Goal: Information Seeking & Learning: Learn about a topic

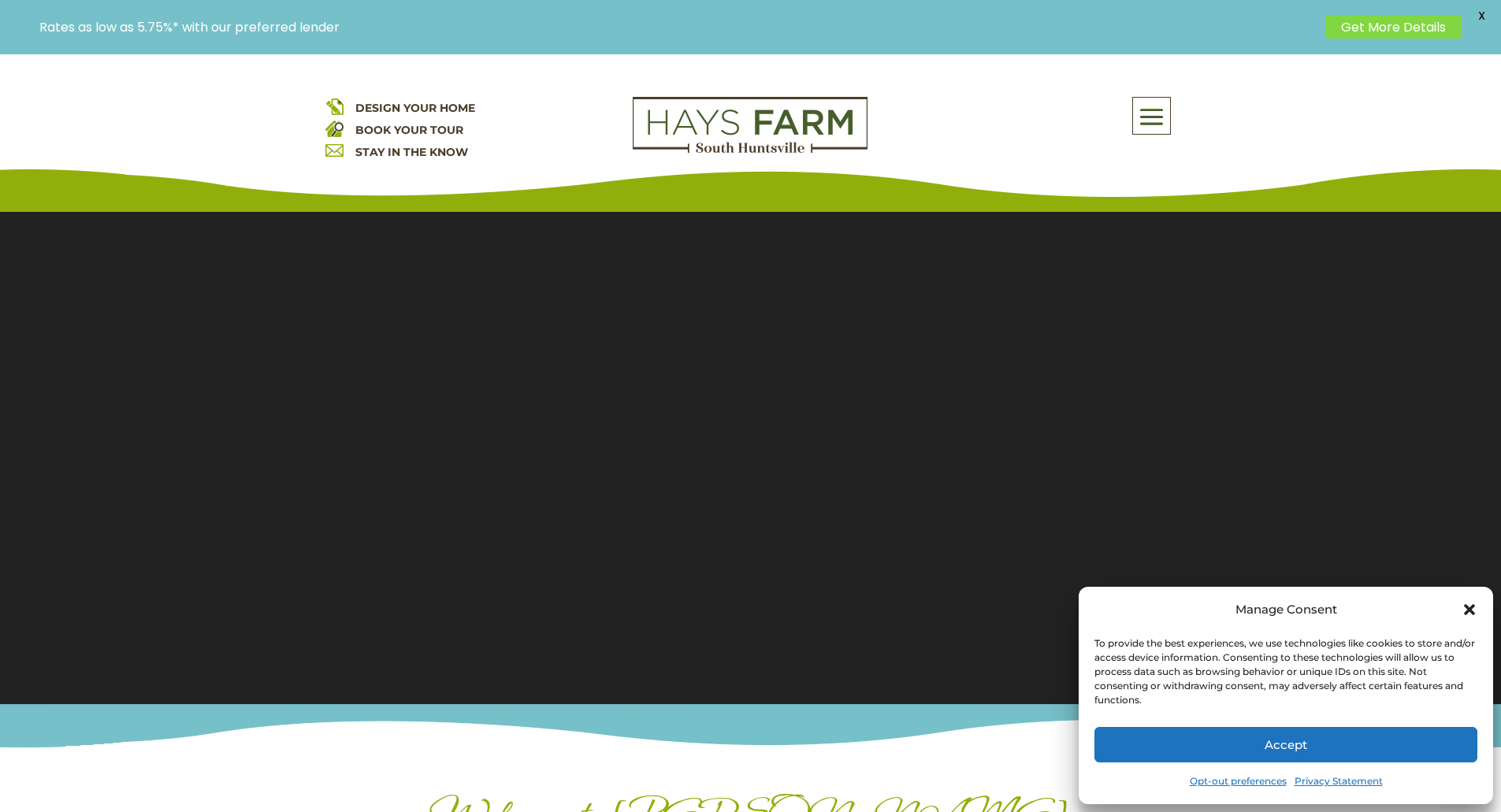
click at [1469, 605] on icon "Close dialog" at bounding box center [1469, 610] width 16 height 16
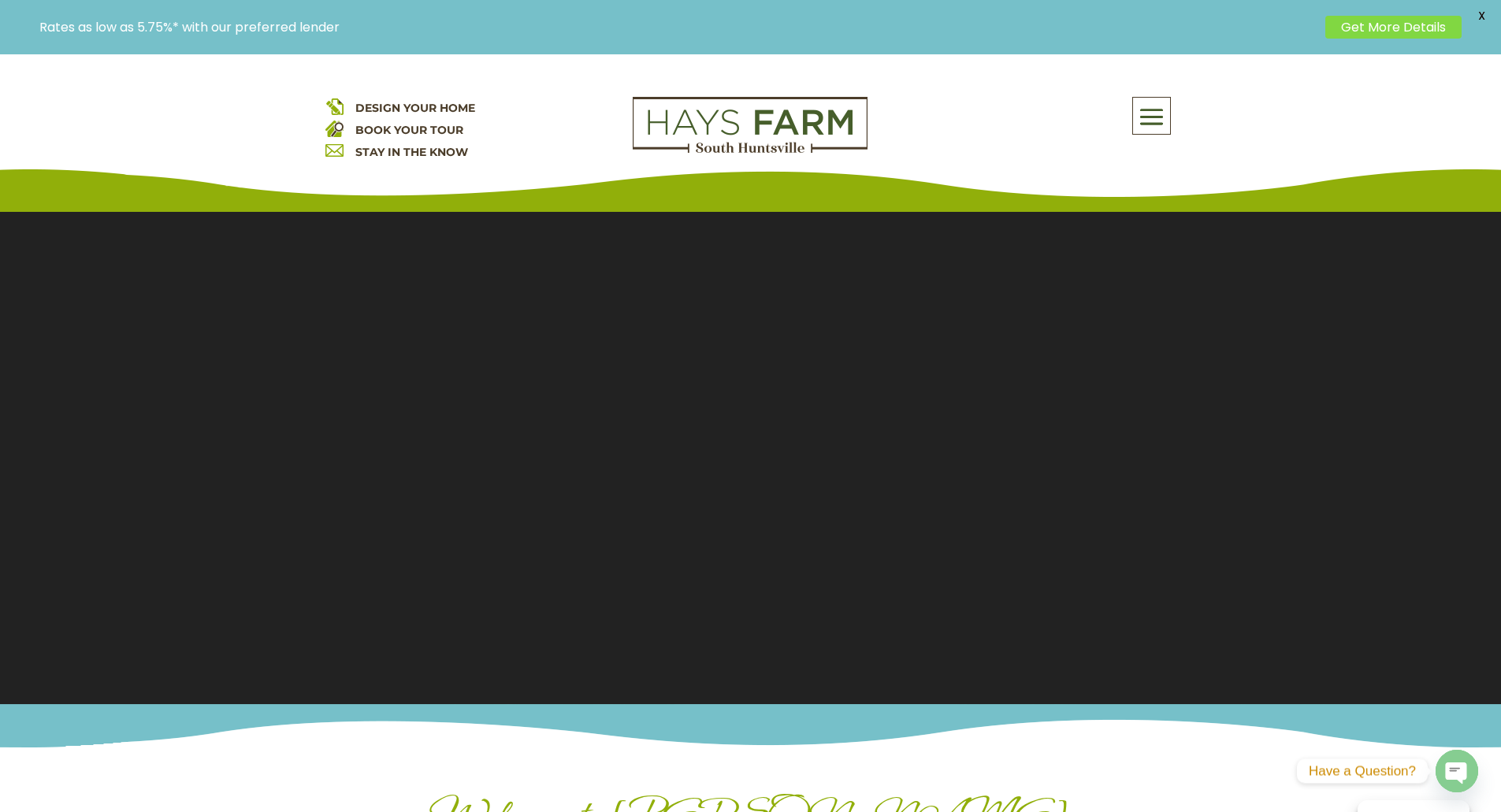
click at [1154, 112] on span at bounding box center [1151, 117] width 37 height 37
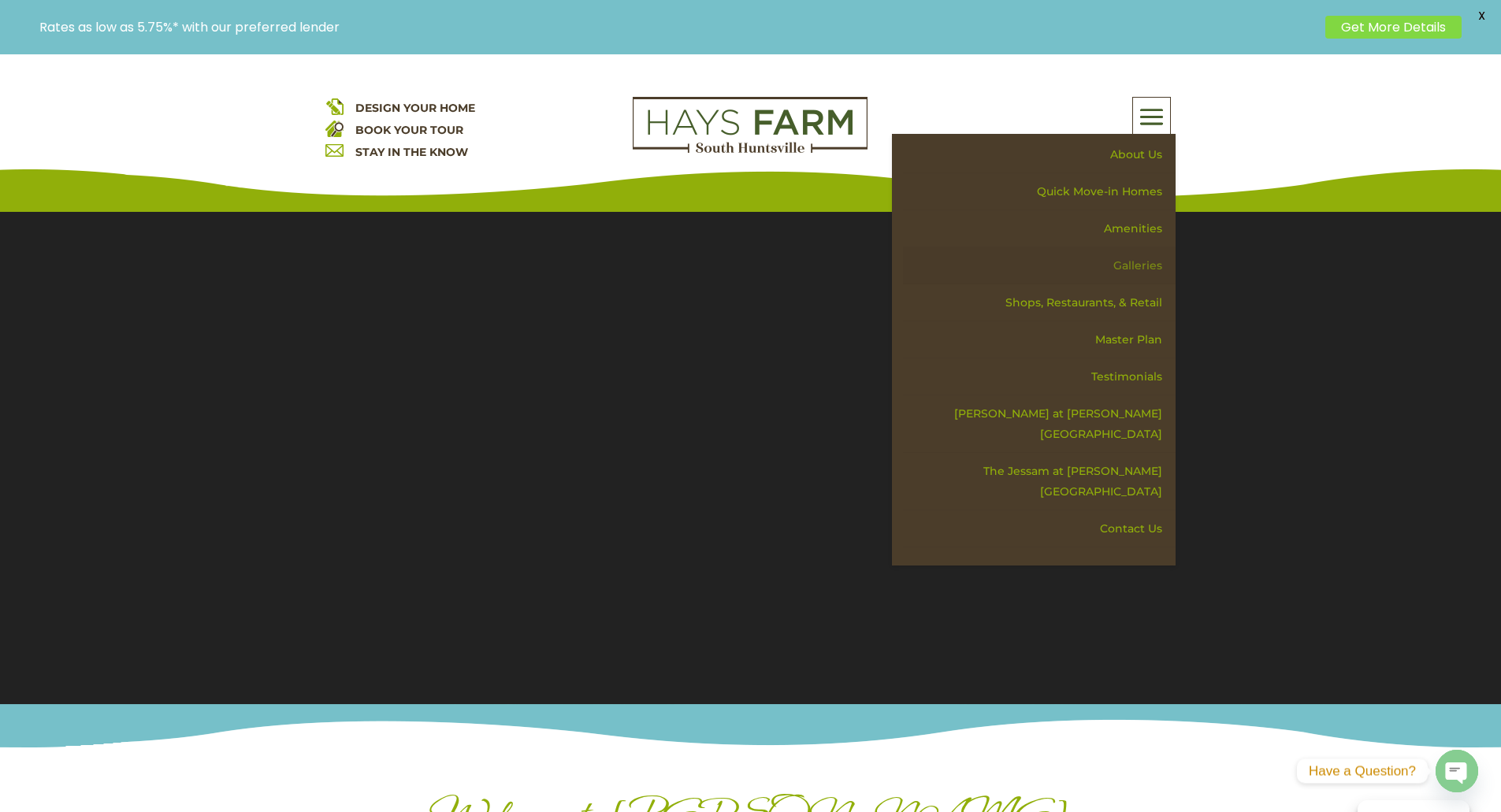
click at [1131, 265] on link "Galleries" at bounding box center [1039, 266] width 272 height 37
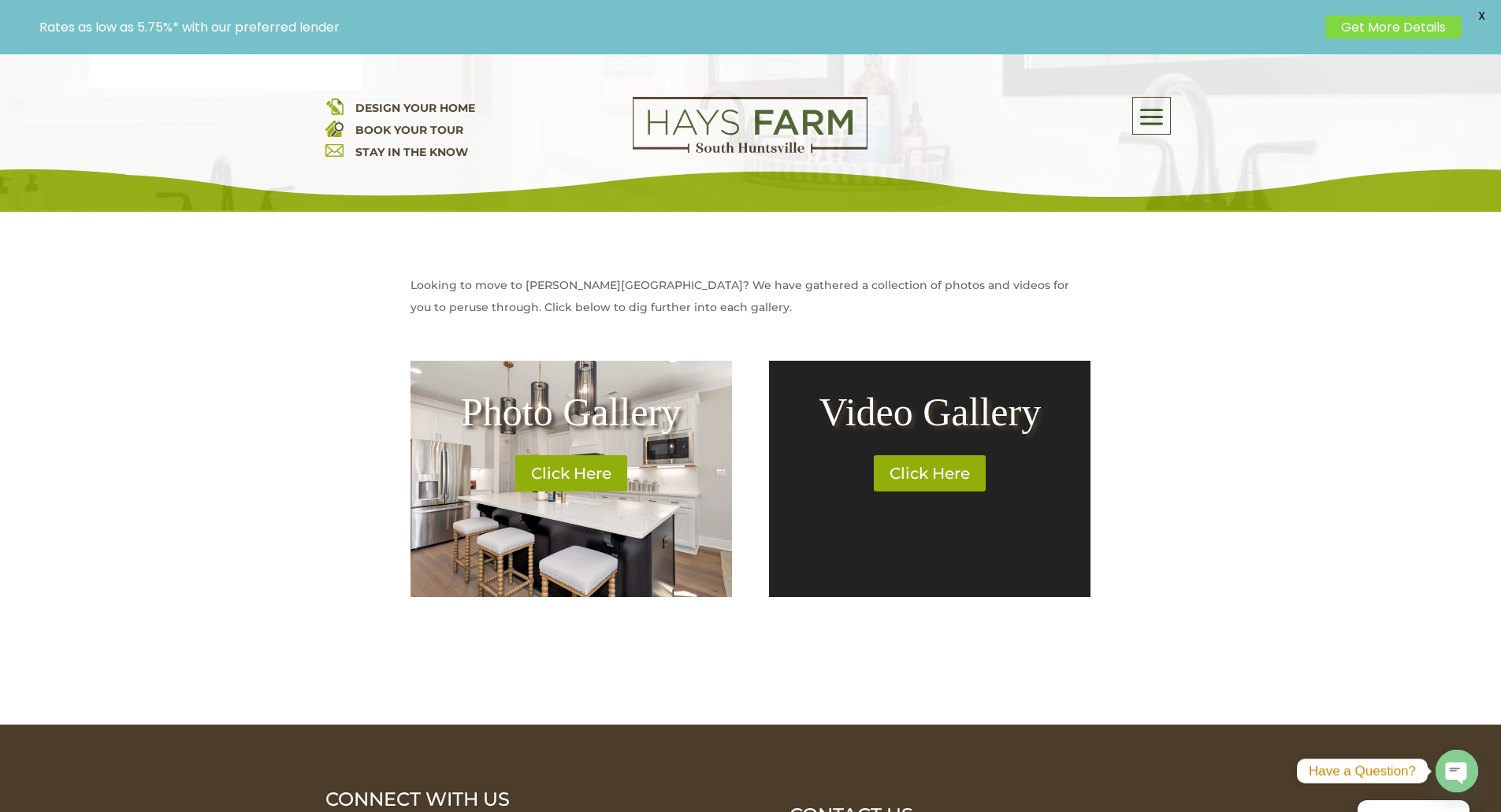
scroll to position [551, 0]
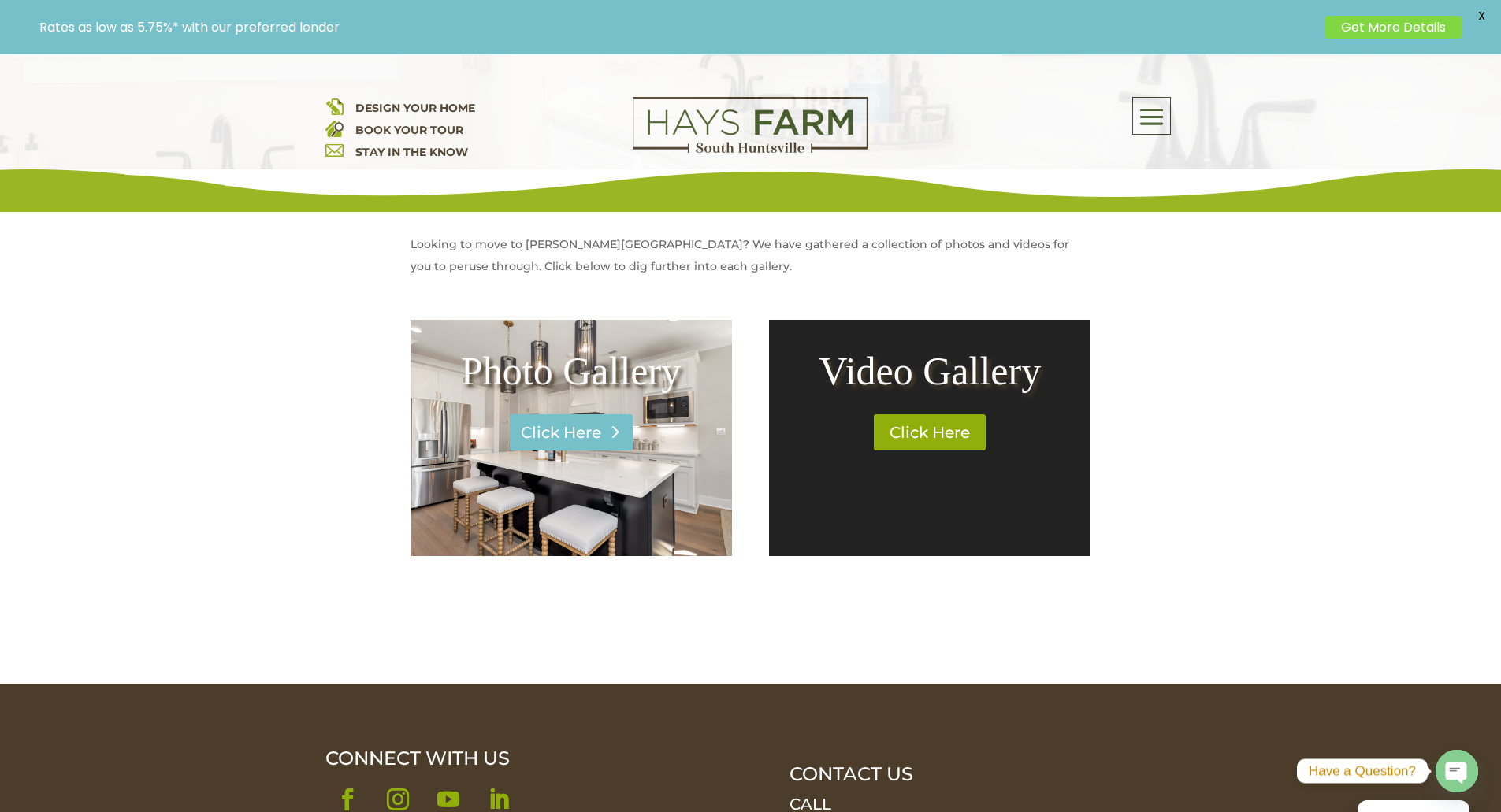
click at [557, 428] on link "Click Here" at bounding box center [571, 433] width 123 height 37
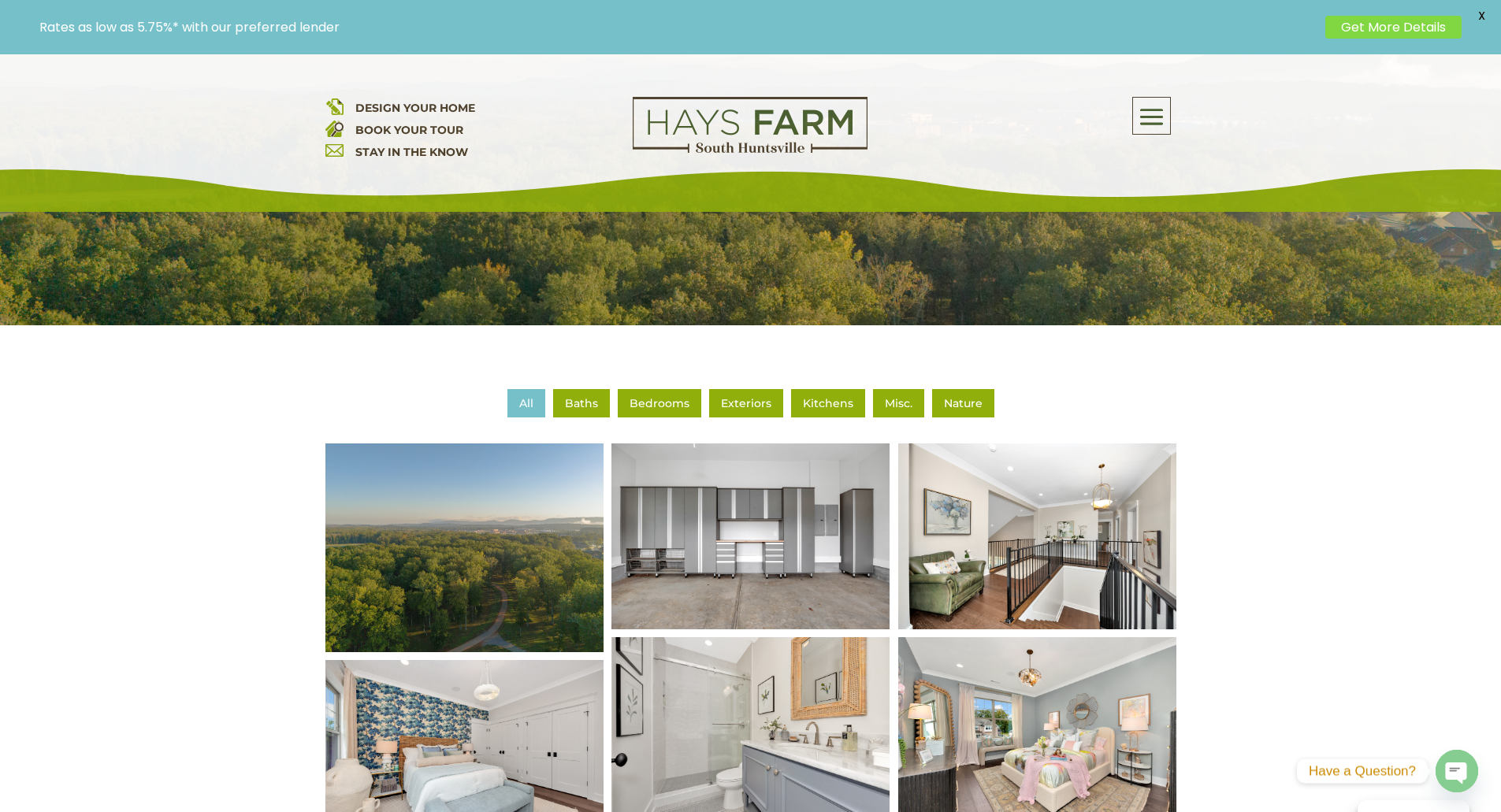
scroll to position [394, 0]
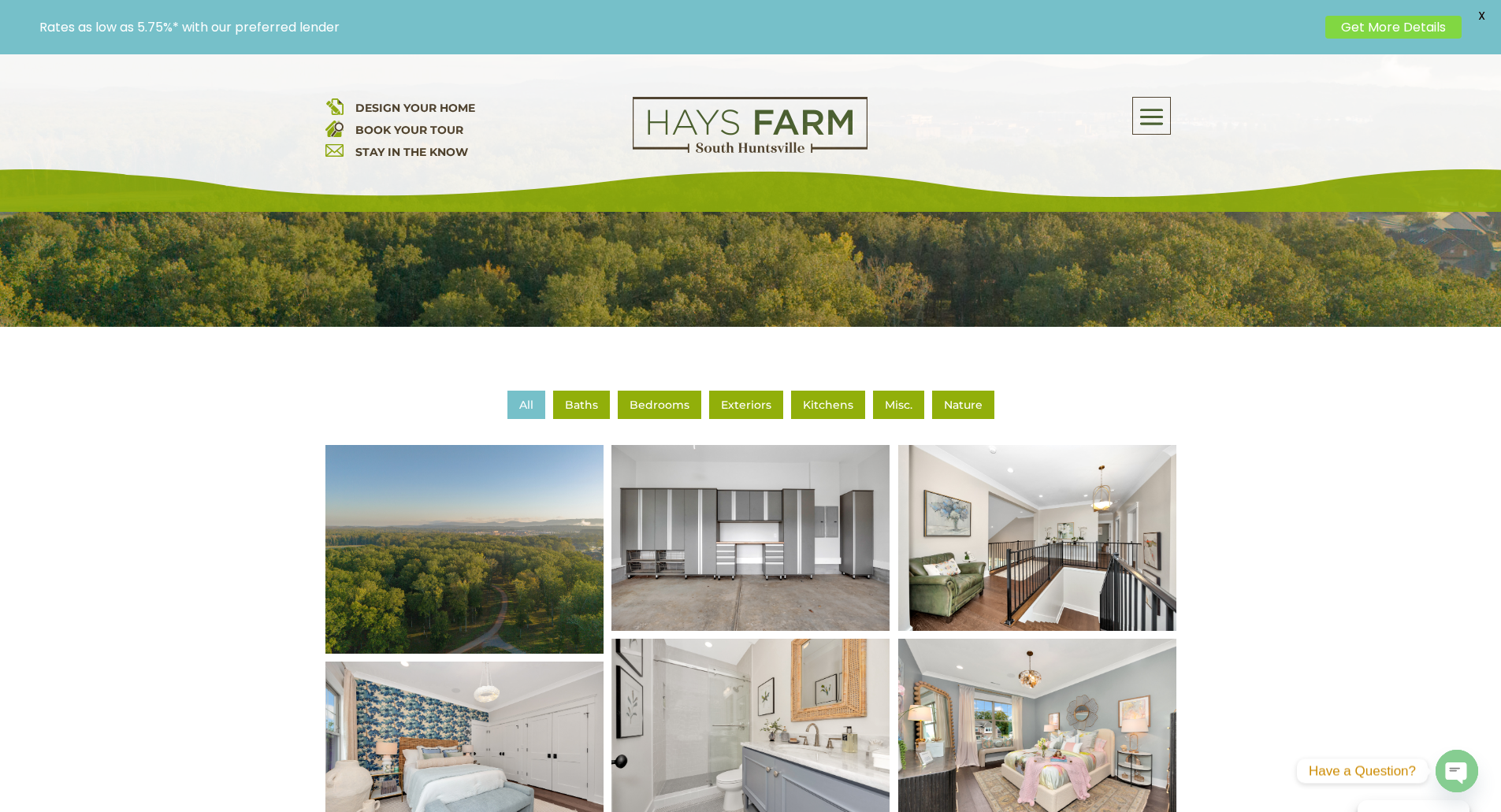
click at [591, 406] on li "Baths" at bounding box center [581, 405] width 57 height 28
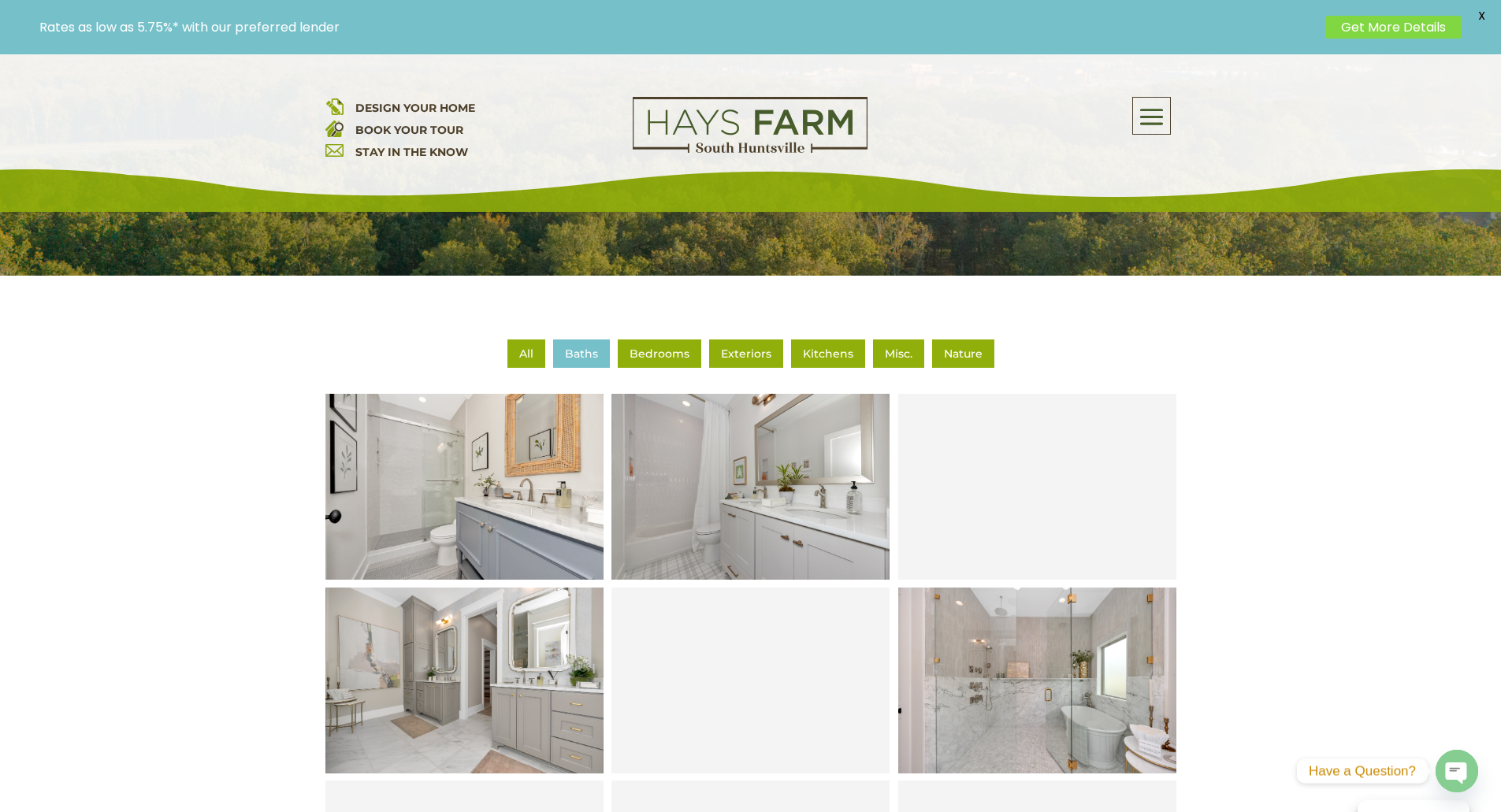
scroll to position [473, 0]
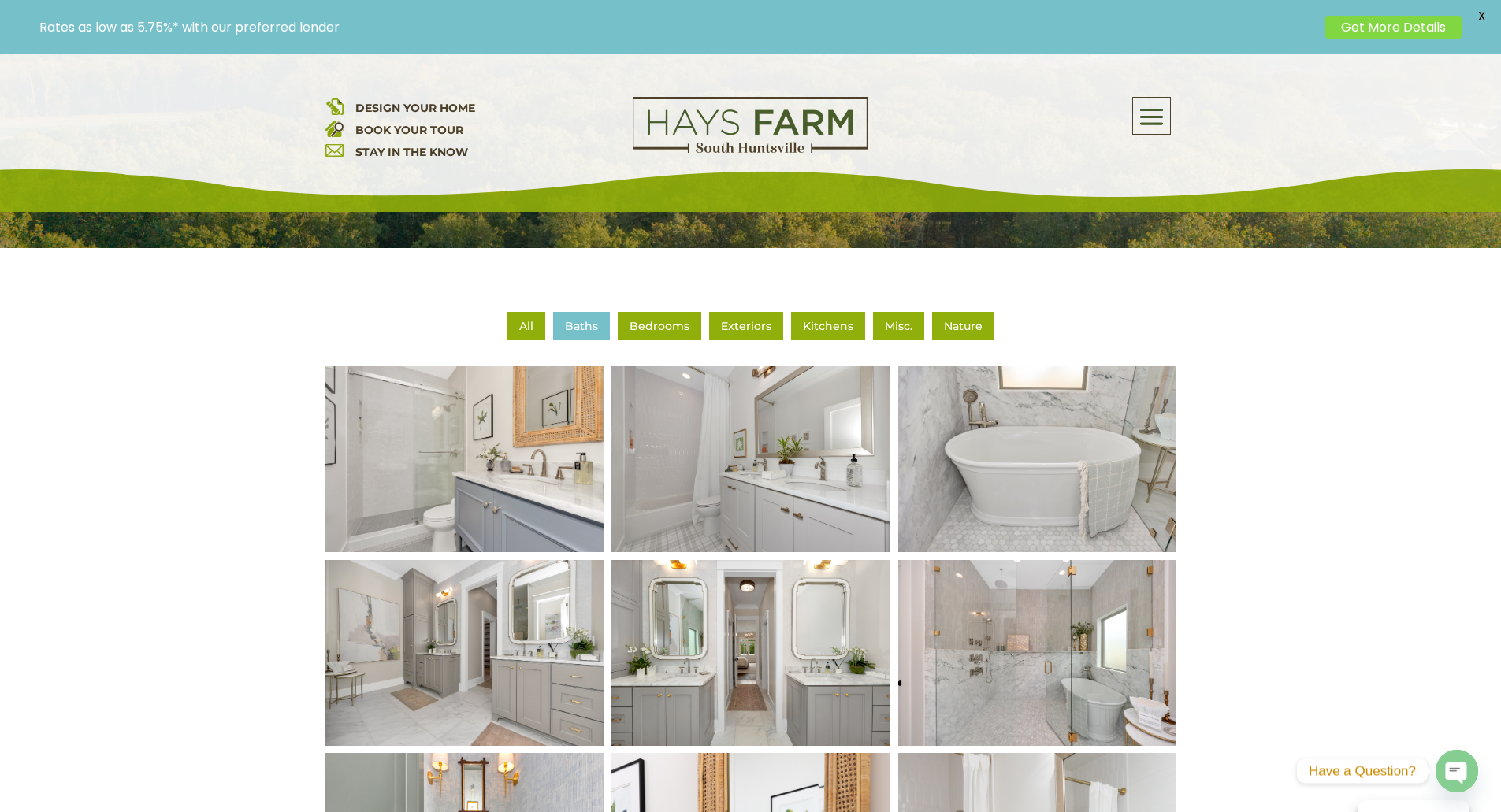
click at [444, 440] on img at bounding box center [464, 460] width 334 height 223
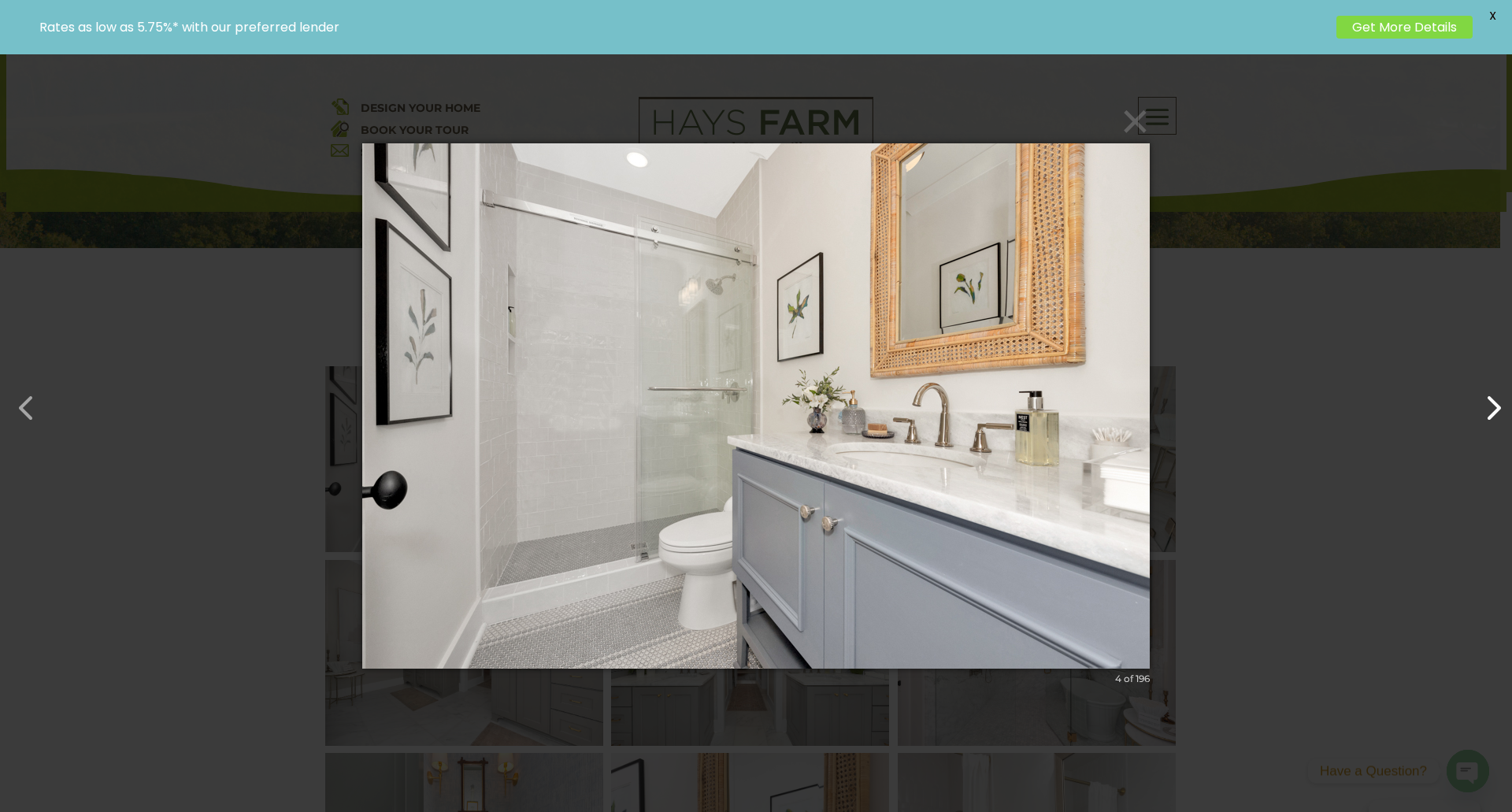
click at [1498, 406] on button "button" at bounding box center [1485, 400] width 37 height 37
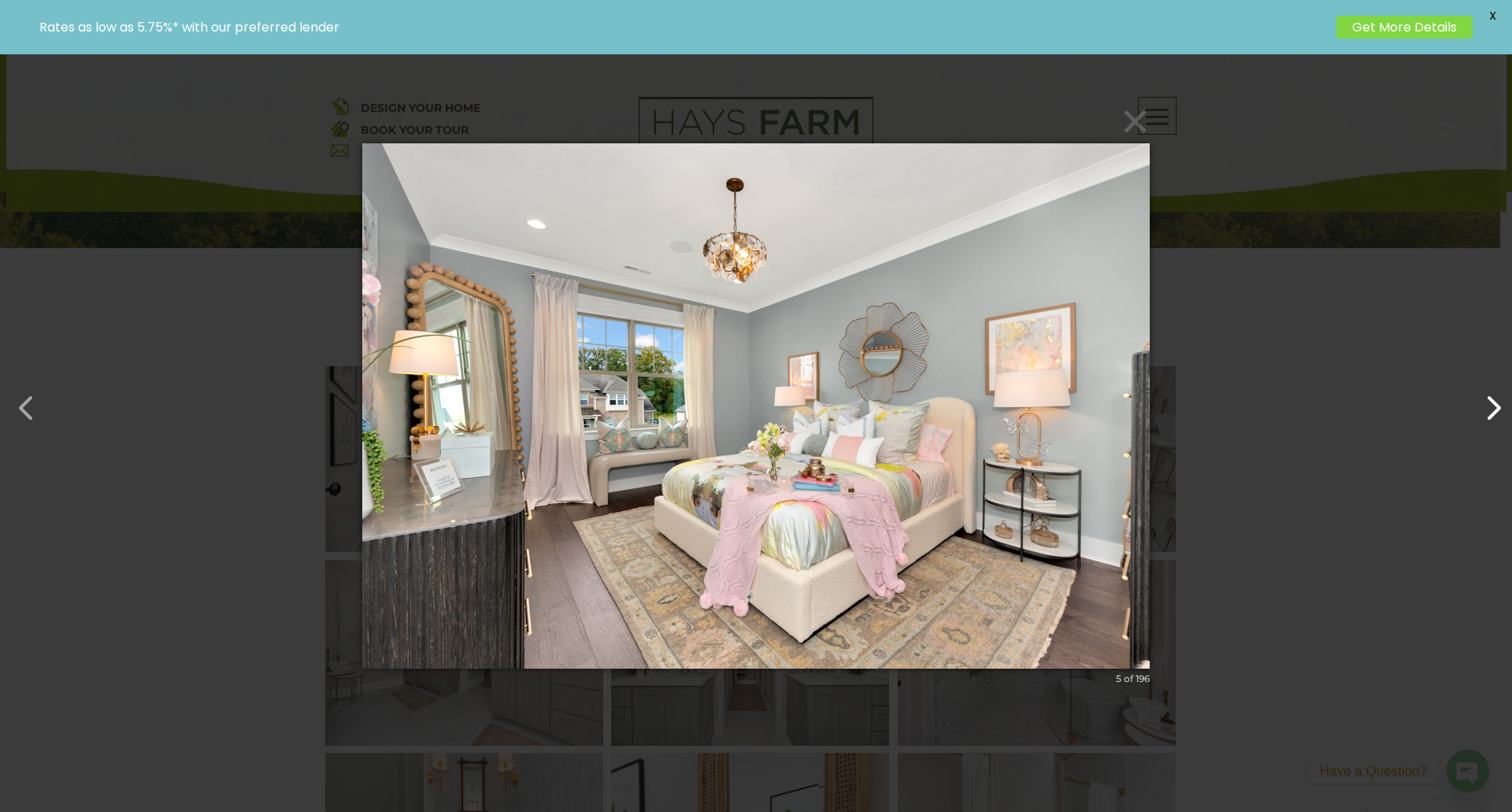
click at [1498, 406] on button "button" at bounding box center [1485, 400] width 37 height 37
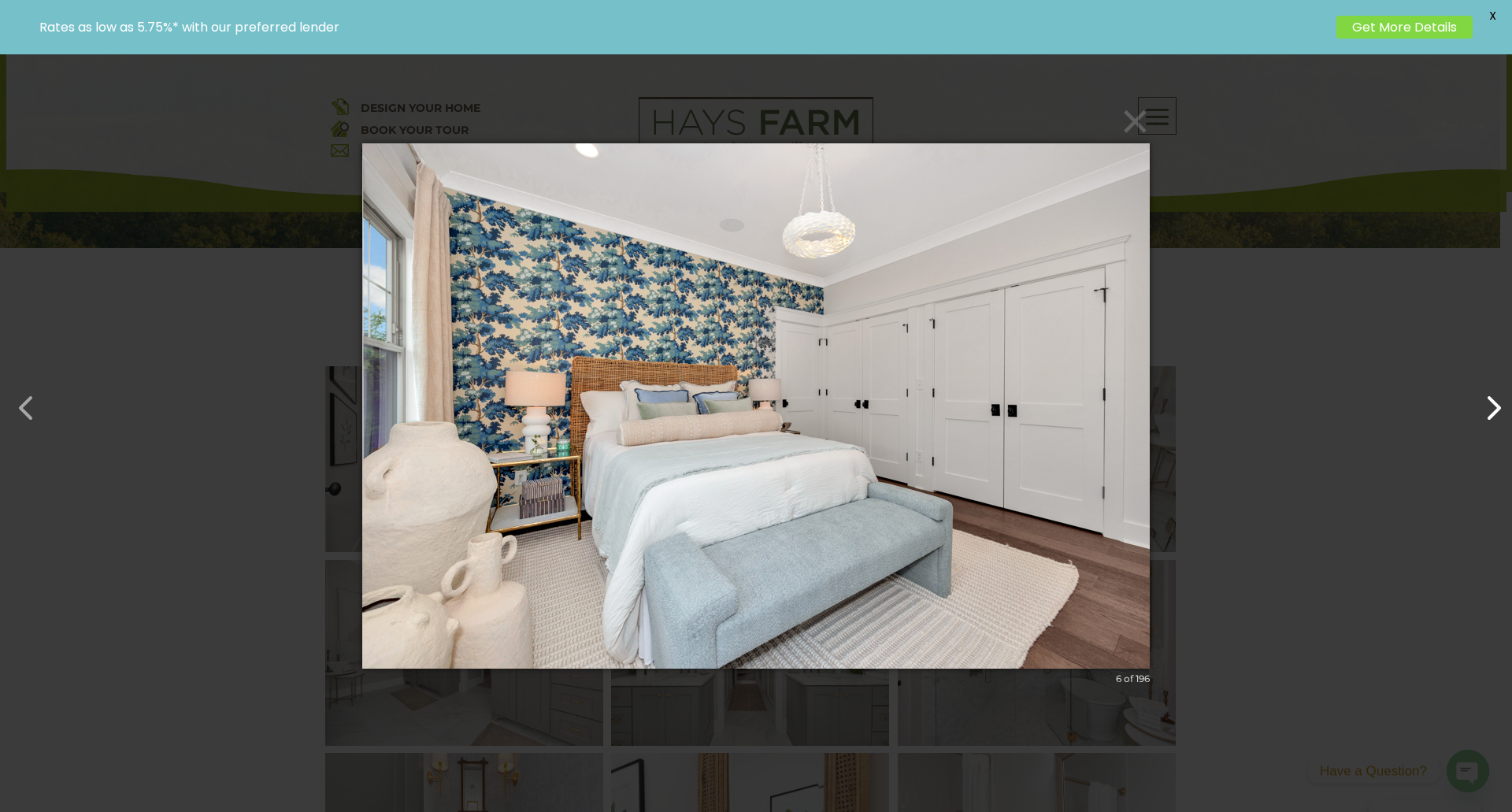
click at [1498, 406] on button "button" at bounding box center [1485, 400] width 37 height 37
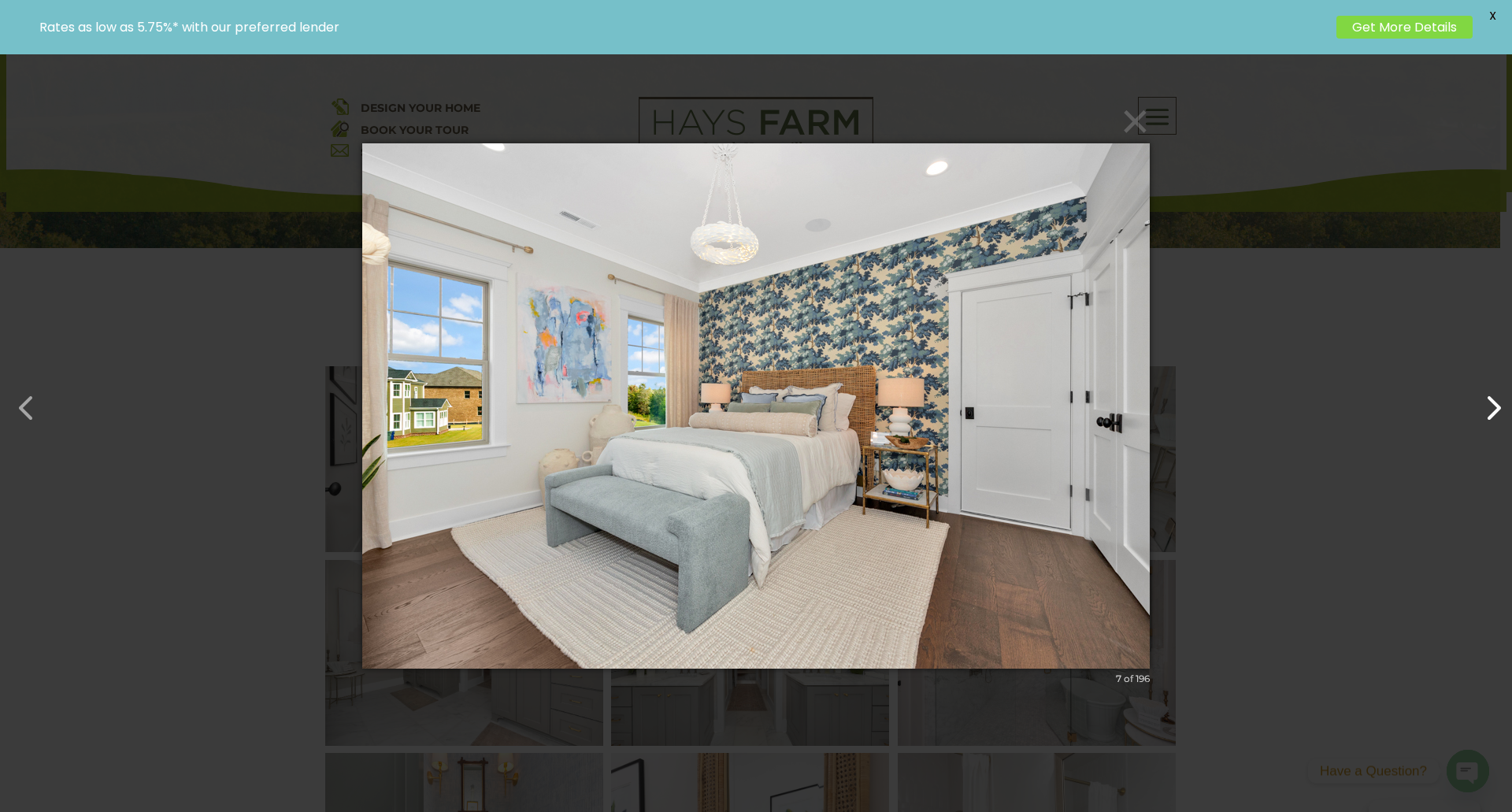
click at [1498, 406] on button "button" at bounding box center [1485, 400] width 37 height 37
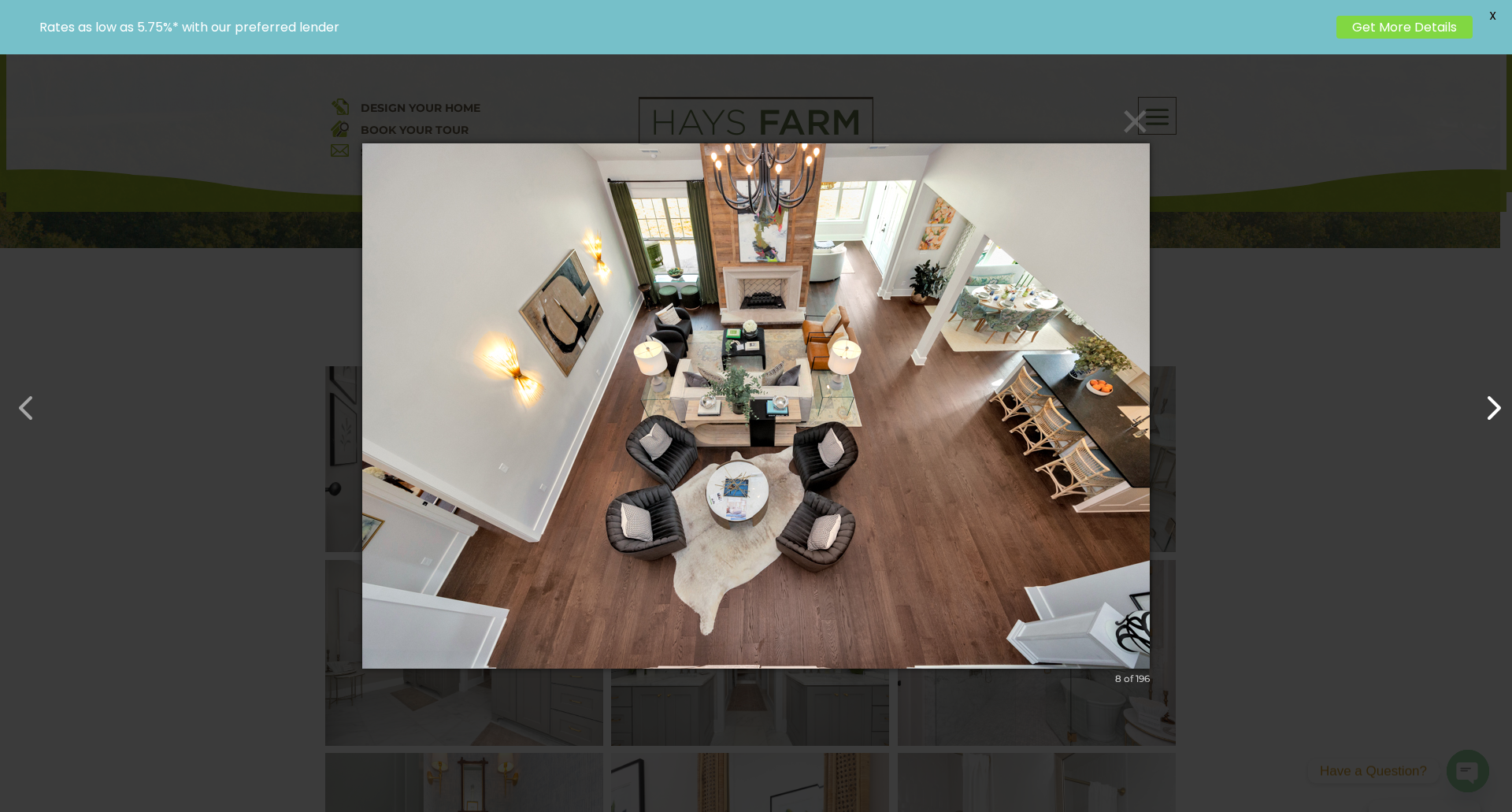
click at [1498, 406] on button "button" at bounding box center [1485, 400] width 37 height 37
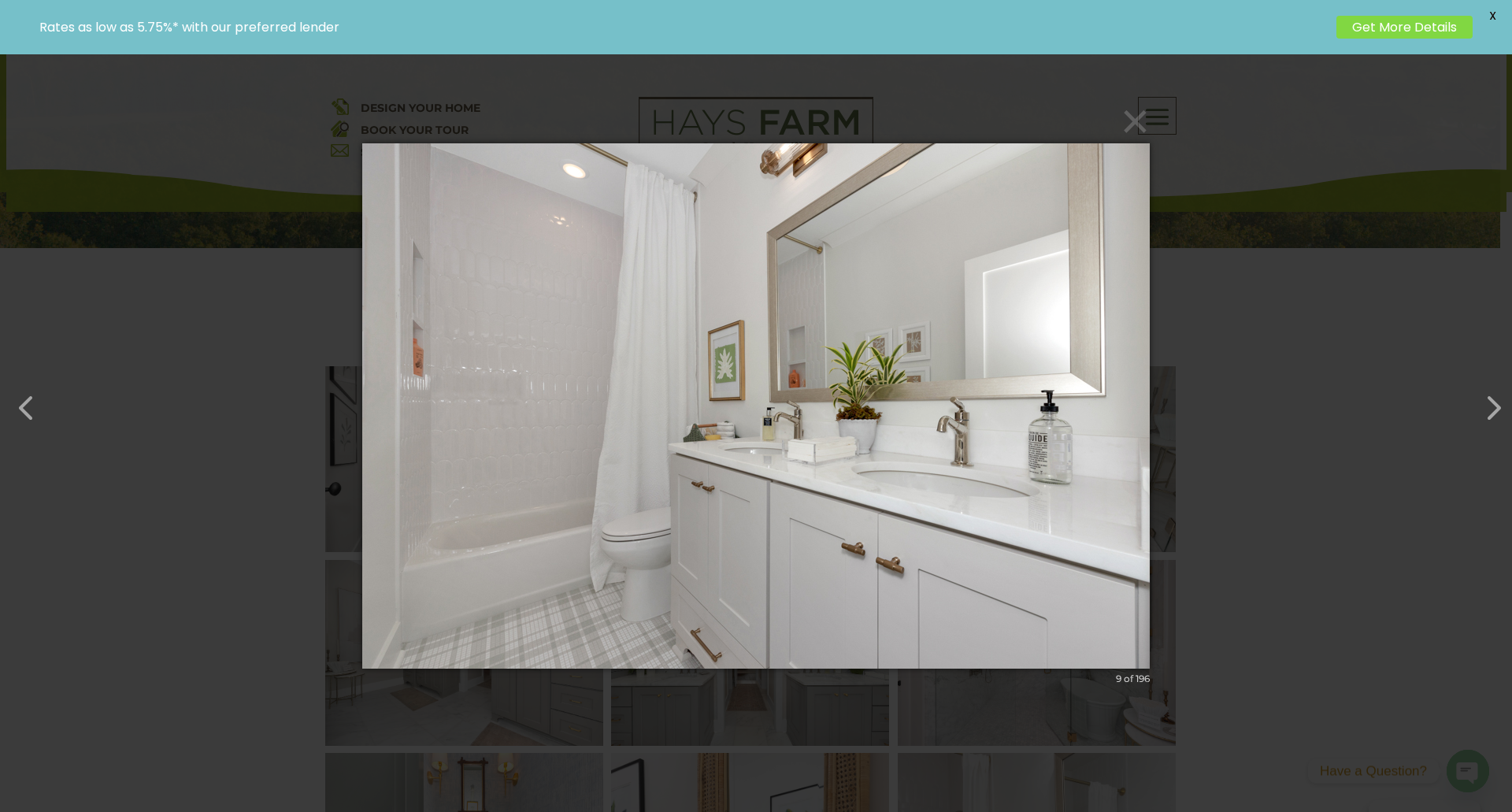
click at [1136, 118] on button "×" at bounding box center [761, 122] width 788 height 35
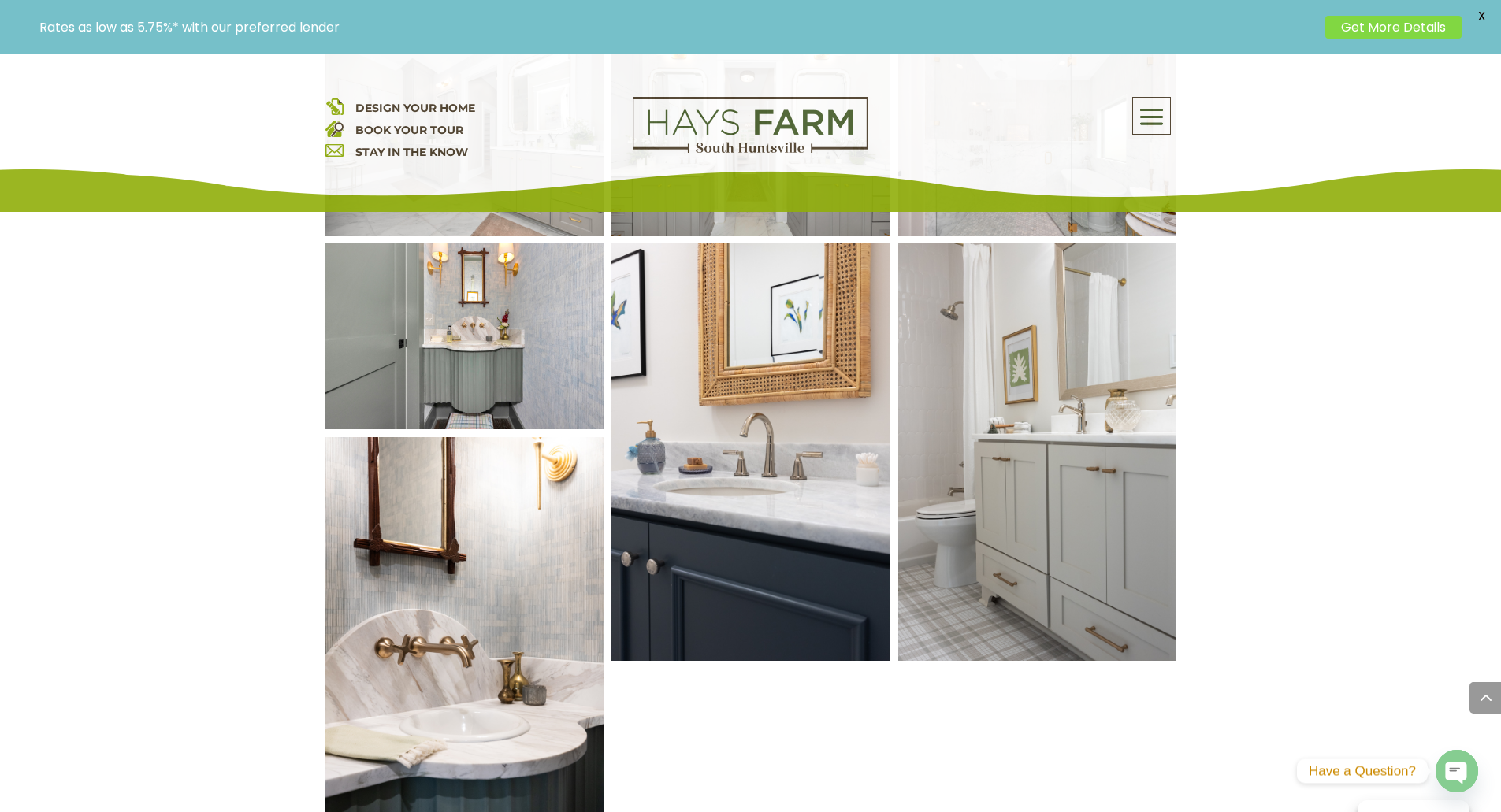
scroll to position [867, 0]
